Goal: Task Accomplishment & Management: Manage account settings

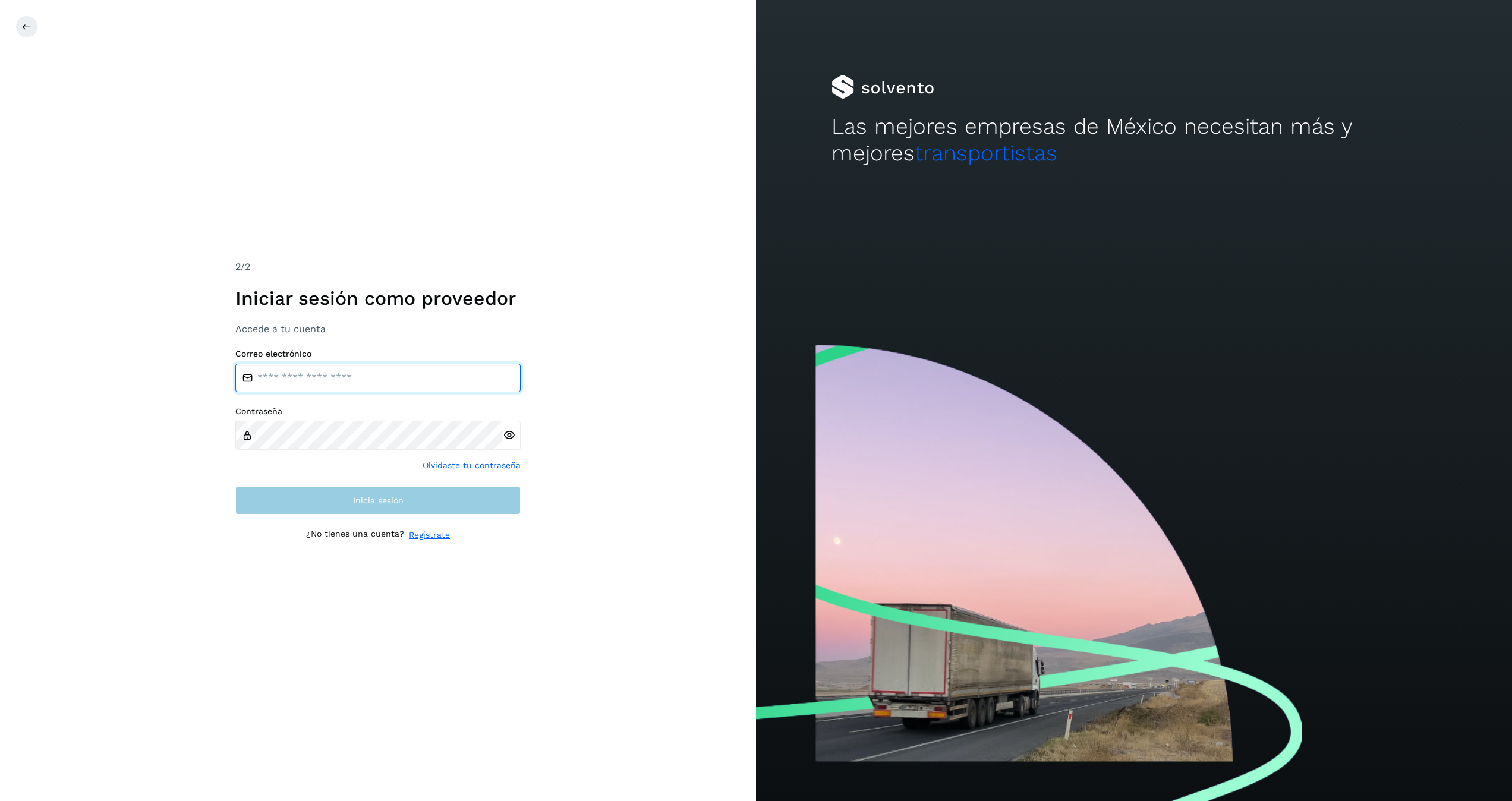
type input "**********"
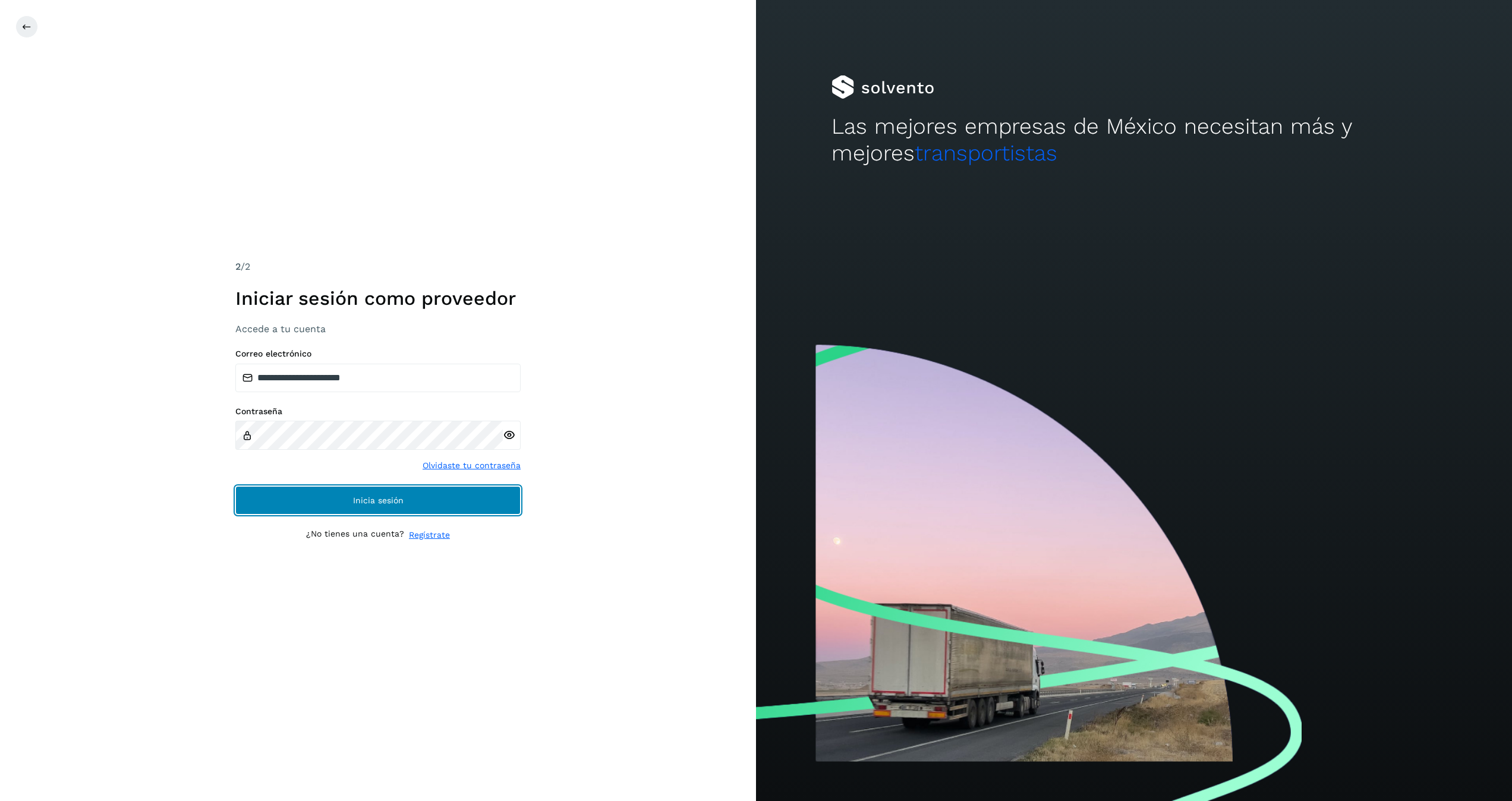
click at [430, 507] on button "Inicia sesión" at bounding box center [378, 500] width 285 height 29
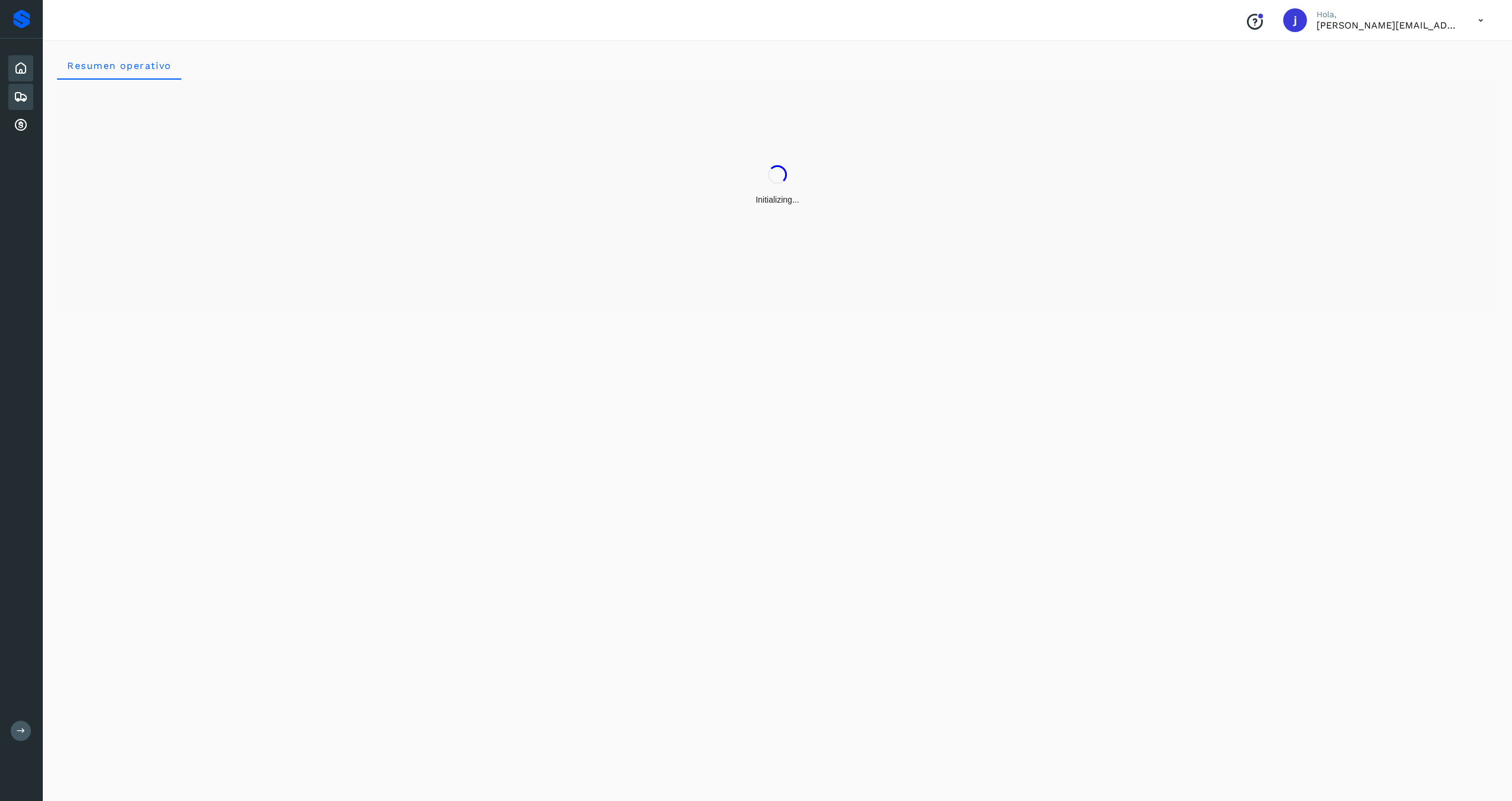
click at [27, 96] on icon at bounding box center [20, 97] width 14 height 14
